Goal: Information Seeking & Learning: Check status

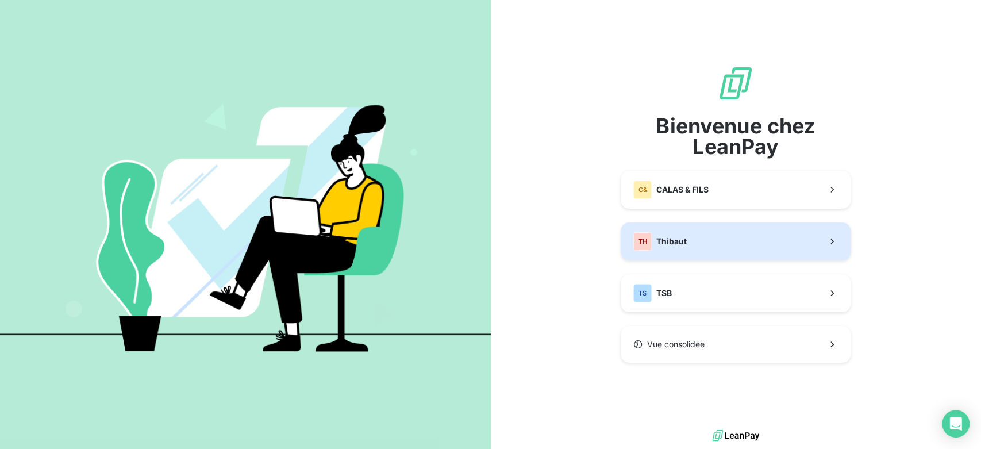
click at [709, 252] on button "TH Thibaut" at bounding box center [736, 241] width 230 height 38
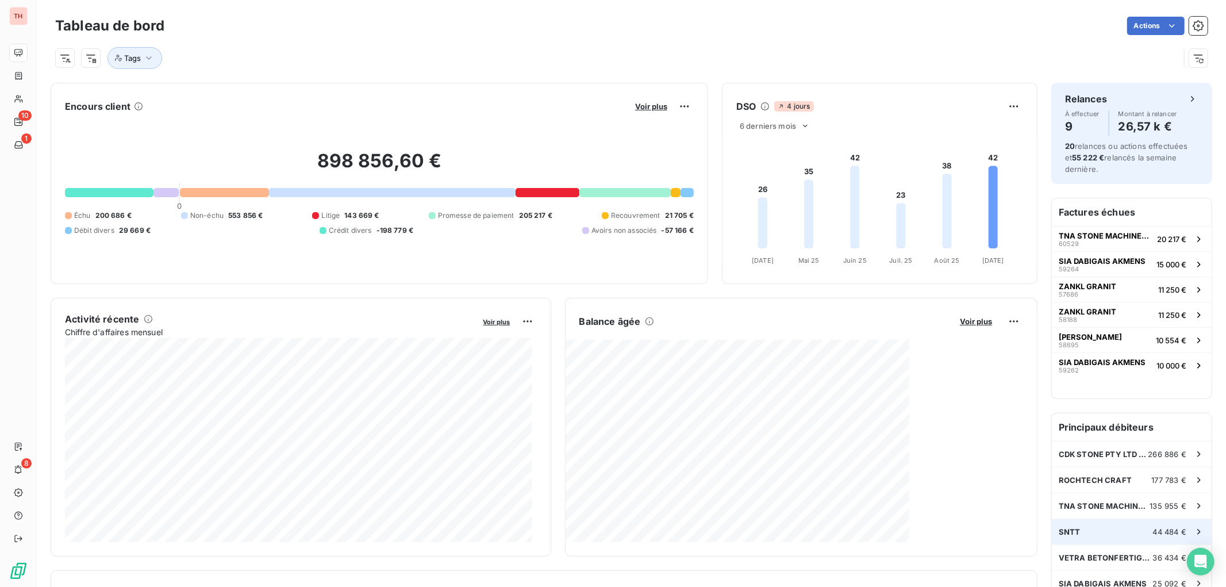
click at [981, 448] on div "SNTT 44 484 €" at bounding box center [1132, 531] width 160 height 25
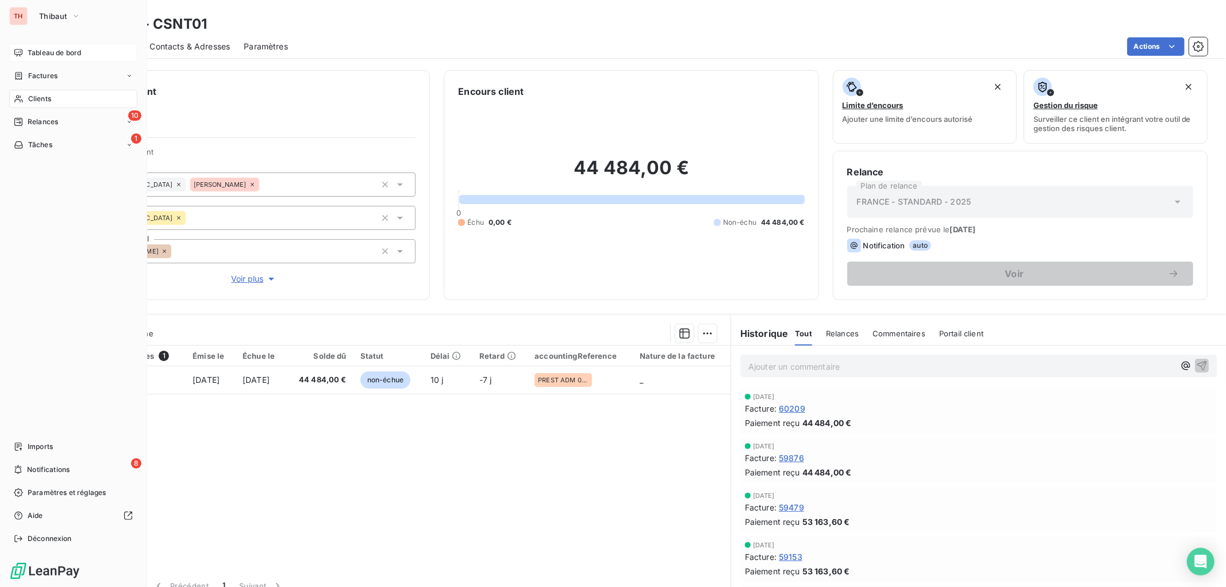
click at [14, 52] on icon at bounding box center [18, 52] width 9 height 9
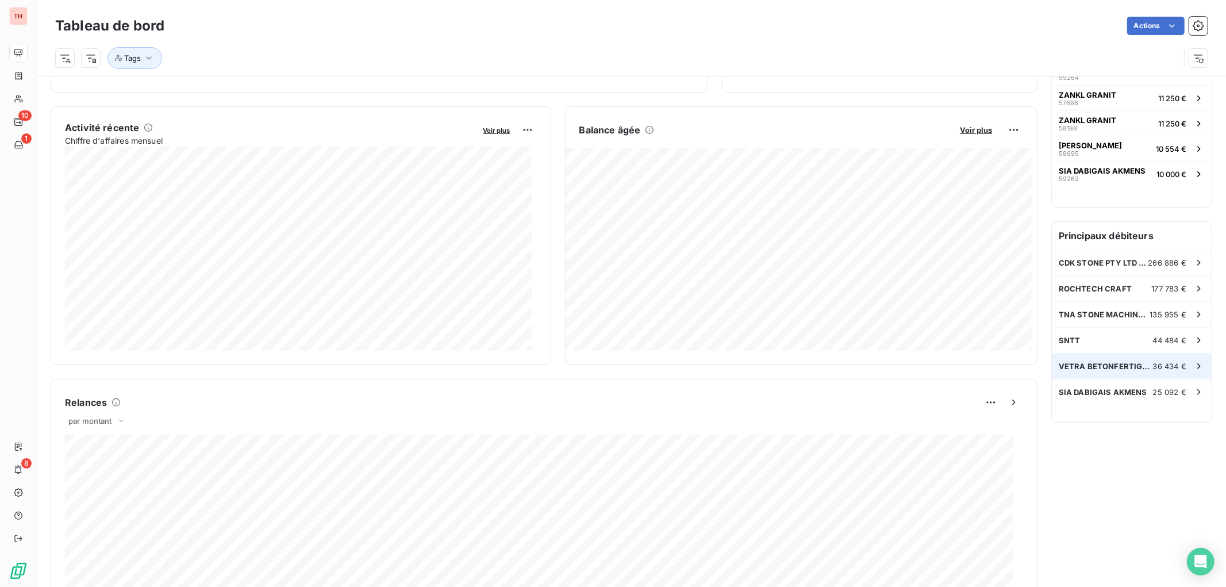
scroll to position [64, 0]
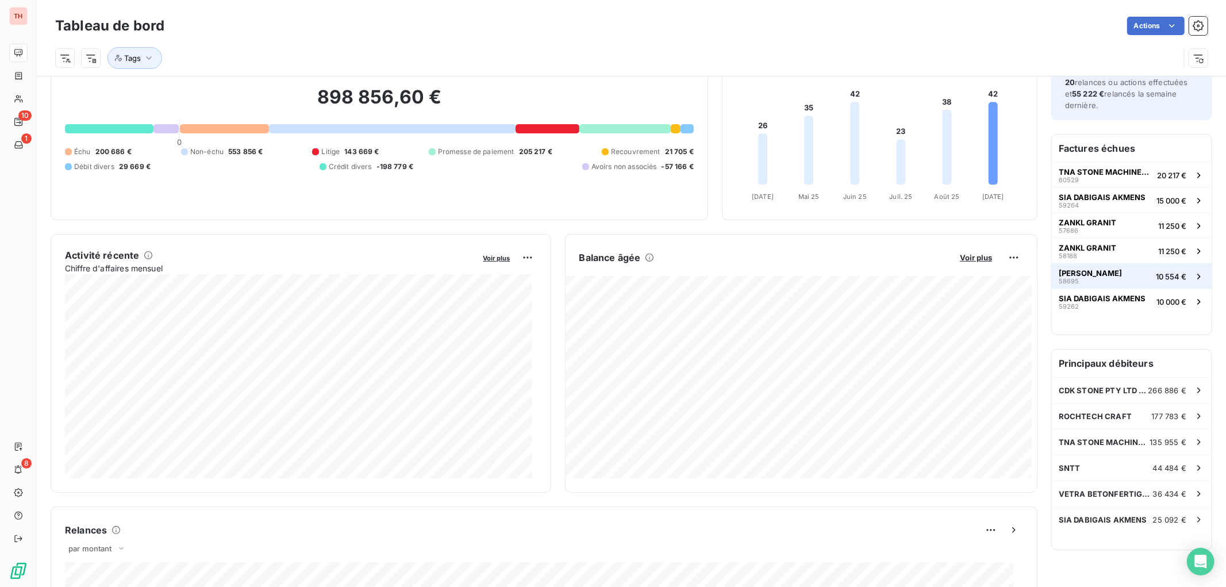
click at [981, 282] on div "[PERSON_NAME] SAS 58695" at bounding box center [1090, 276] width 63 height 16
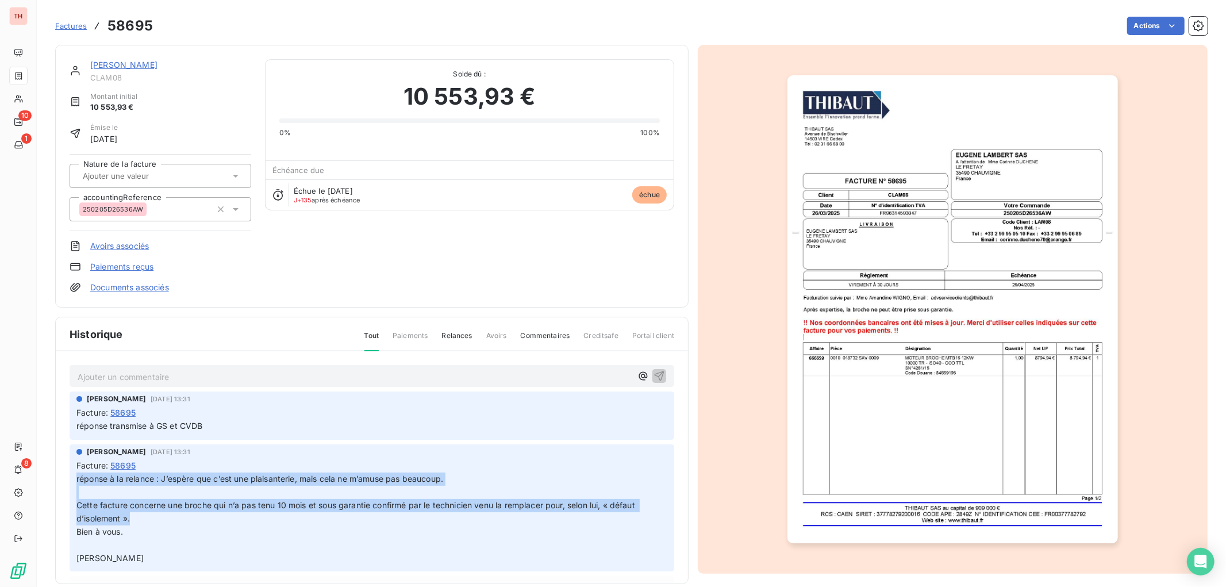
drag, startPoint x: 337, startPoint y: 470, endPoint x: 431, endPoint y: 516, distance: 104.9
click at [431, 448] on span "Facture : 58695 réponse à la relance : J’espère que c’est une plaisanterie, mai…" at bounding box center [371, 511] width 591 height 105
click at [431, 448] on p "réponse à la relance : J’espère que c’est une plaisanterie, mais cela ne m’amus…" at bounding box center [371, 519] width 591 height 92
